Goal: Transaction & Acquisition: Obtain resource

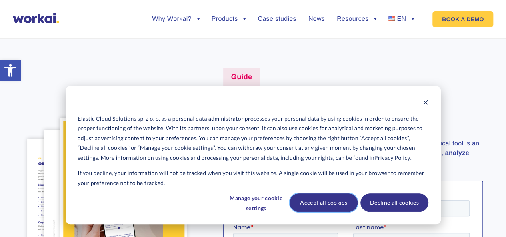
click at [331, 205] on button "Accept all cookies" at bounding box center [324, 203] width 68 height 18
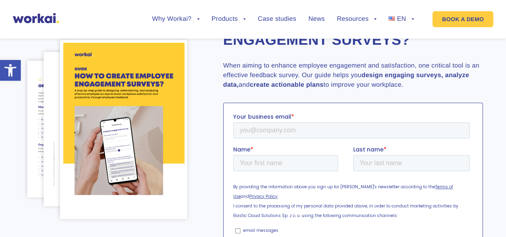
scroll to position [92, 0]
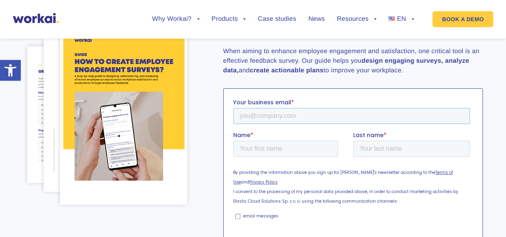
click at [326, 116] on input "Your business email *" at bounding box center [351, 116] width 237 height 16
type input "[PERSON_NAME][EMAIL_ADDRESS][DOMAIN_NAME]"
click at [294, 151] on input "Name *" at bounding box center [285, 149] width 105 height 16
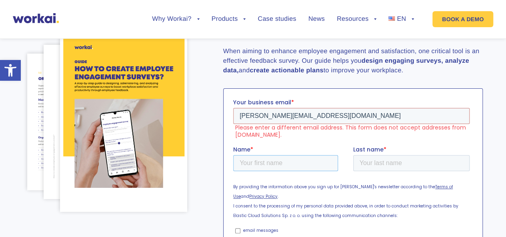
scroll to position [100, 0]
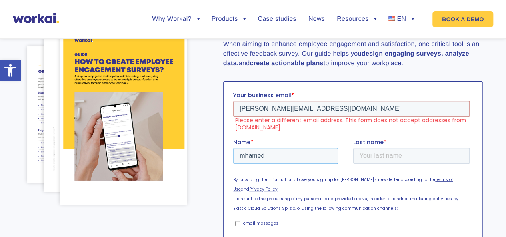
type input "mhamed"
type input "ElGaafary"
click at [366, 106] on input "[PERSON_NAME][EMAIL_ADDRESS][DOMAIN_NAME]" at bounding box center [351, 109] width 237 height 16
drag, startPoint x: 366, startPoint y: 106, endPoint x: 144, endPoint y: 104, distance: 221.7
click at [233, 104] on html "Your business email * [PERSON_NAME][EMAIL_ADDRESS][DOMAIN_NAME] Please enter a …" at bounding box center [353, 184] width 240 height 186
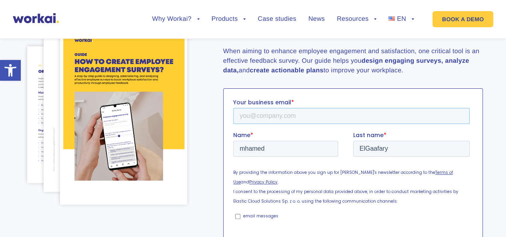
scroll to position [96, 0]
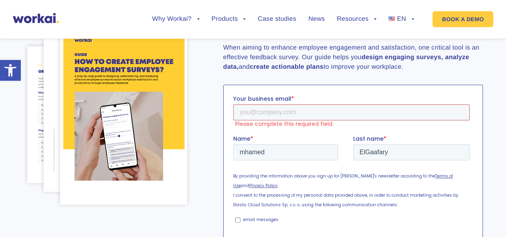
click at [281, 114] on input "Your business email *" at bounding box center [351, 112] width 237 height 16
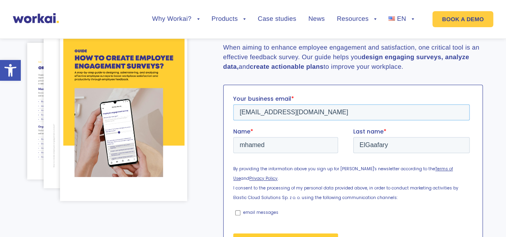
scroll to position [92, 0]
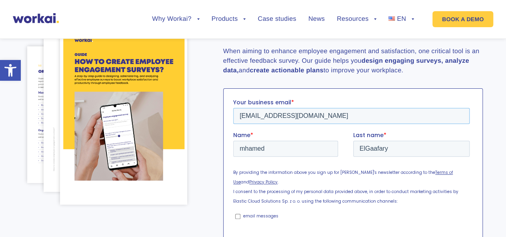
click at [304, 114] on input "[EMAIL_ADDRESS][DOMAIN_NAME]" at bounding box center [351, 116] width 237 height 16
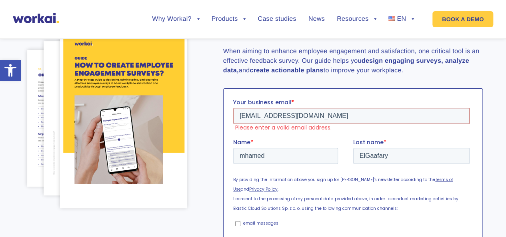
drag, startPoint x: 304, startPoint y: 114, endPoint x: 580, endPoint y: 177, distance: 282.9
click at [304, 118] on input "[EMAIL_ADDRESS][DOMAIN_NAME]" at bounding box center [351, 116] width 237 height 16
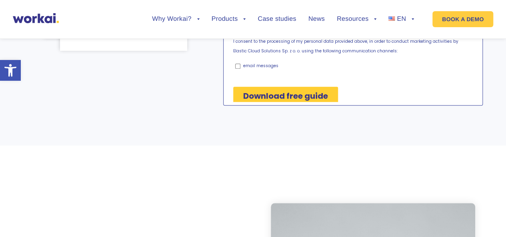
scroll to position [253, 0]
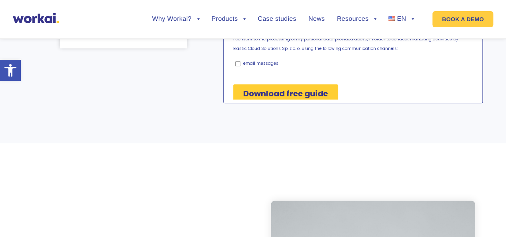
type input "[EMAIL_ADDRESS][DOMAIN_NAME]"
click at [238, 61] on input "email messages" at bounding box center [237, 63] width 5 height 5
checkbox input "true"
click at [281, 84] on input "Download free guide" at bounding box center [285, 93] width 105 height 18
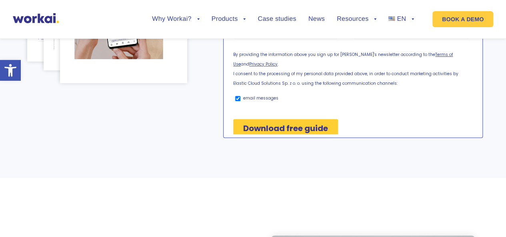
scroll to position [132, 0]
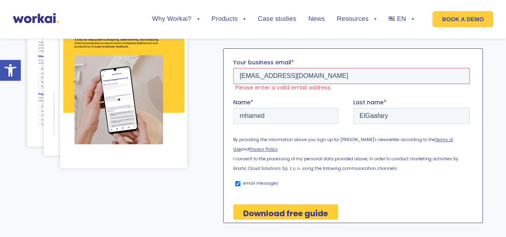
drag, startPoint x: 345, startPoint y: 72, endPoint x: 244, endPoint y: 64, distance: 101.2
click at [233, 60] on html "Your business email * [EMAIL_ADDRESS][DOMAIN_NAME] Please enter a valid email a…" at bounding box center [353, 147] width 240 height 178
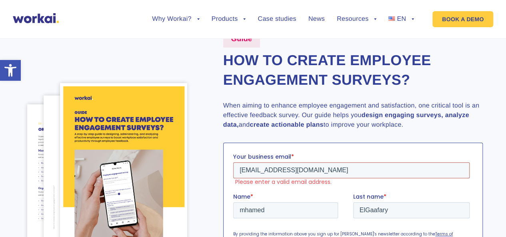
scroll to position [0, 0]
